Goal: Contribute content

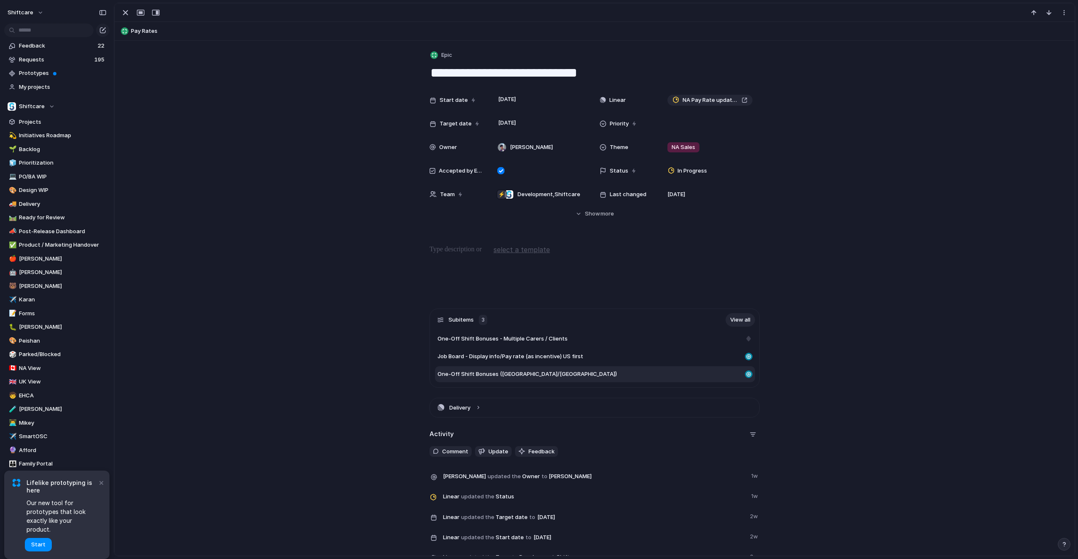
click at [503, 375] on span "One-Off Shift Bonuses ([GEOGRAPHIC_DATA]/[GEOGRAPHIC_DATA])" at bounding box center [526, 374] width 179 height 8
type textarea "**********"
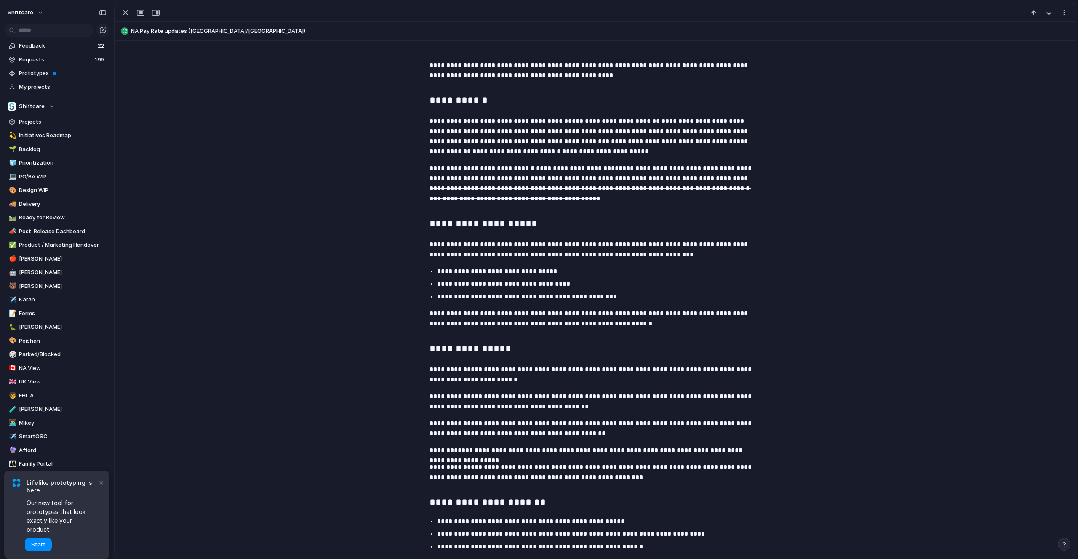
scroll to position [306, 0]
